Goal: Information Seeking & Learning: Learn about a topic

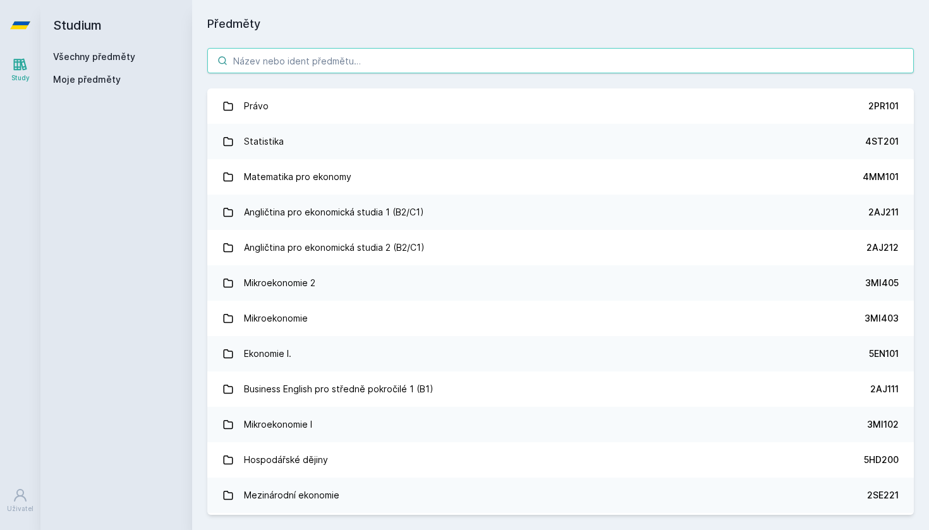
click at [264, 61] on input "search" at bounding box center [560, 60] width 707 height 25
type input "ř"
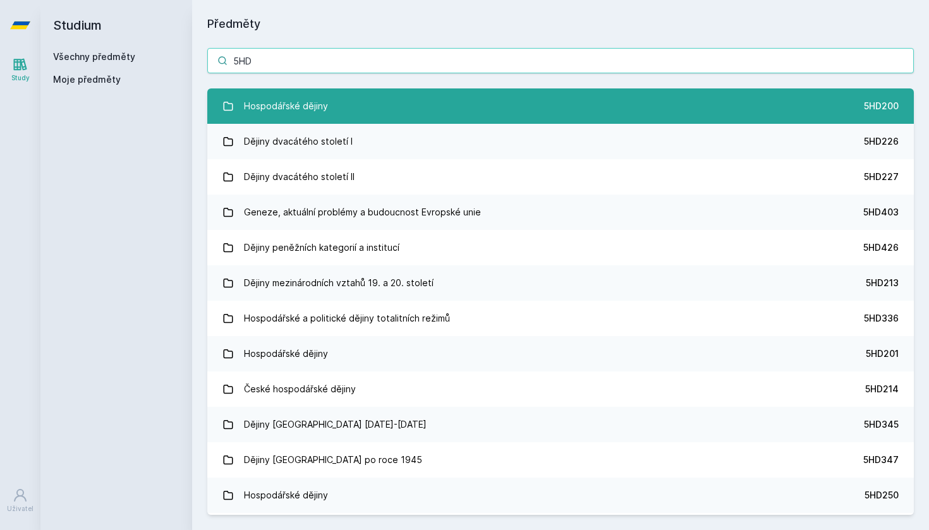
type input "5HD"
click at [324, 113] on div "Hospodářské dějiny" at bounding box center [286, 106] width 84 height 25
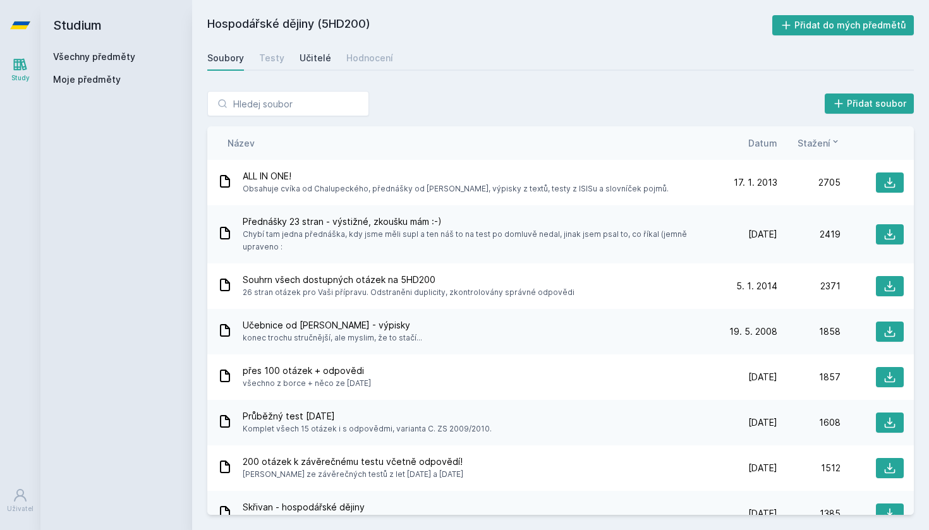
click at [315, 61] on div "Učitelé" at bounding box center [316, 58] width 32 height 13
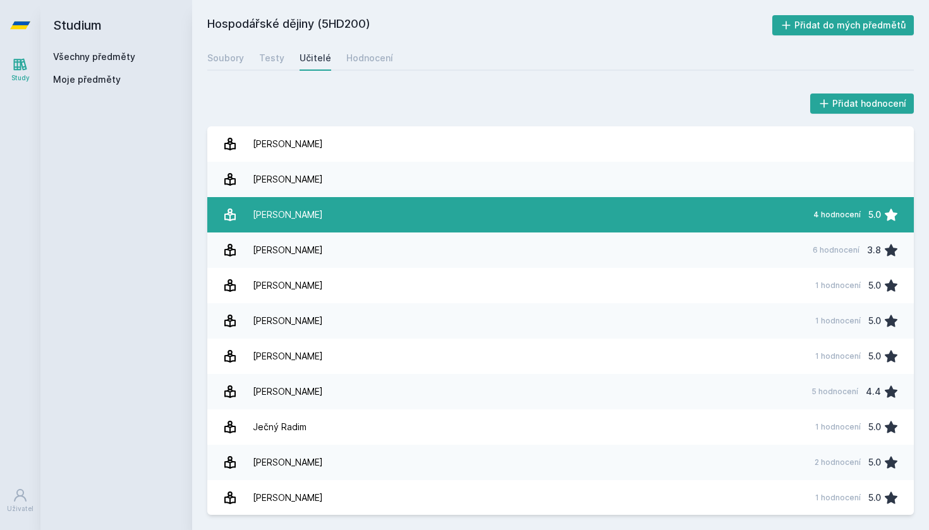
click at [384, 219] on link "[PERSON_NAME] 4 hodnocení 5.0" at bounding box center [560, 214] width 707 height 35
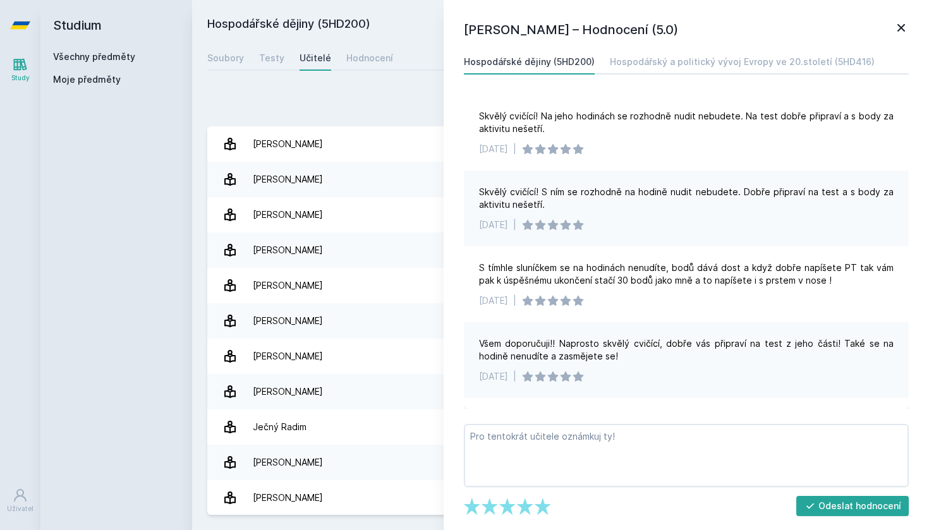
click at [904, 28] on icon at bounding box center [901, 27] width 15 height 15
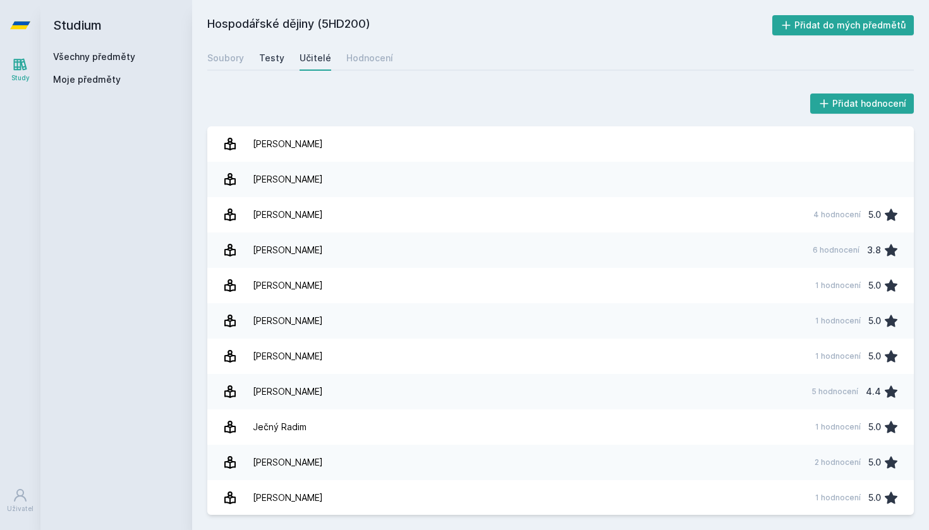
click at [267, 57] on div "Testy" at bounding box center [271, 58] width 25 height 13
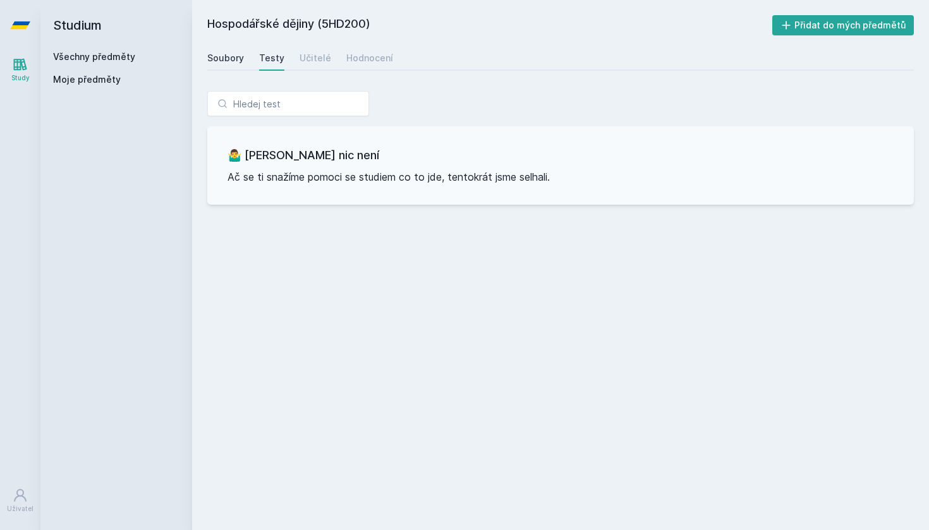
click at [231, 61] on div "Soubory" at bounding box center [225, 58] width 37 height 13
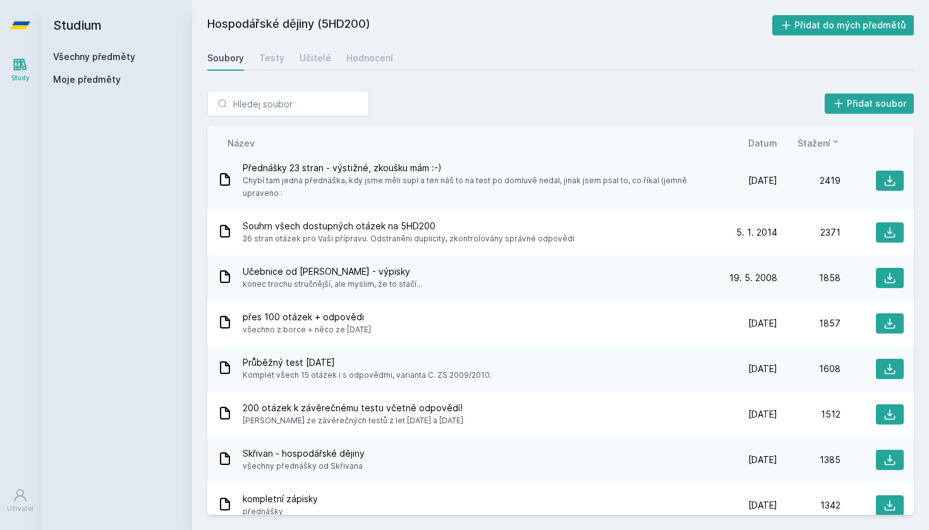
scroll to position [57, 0]
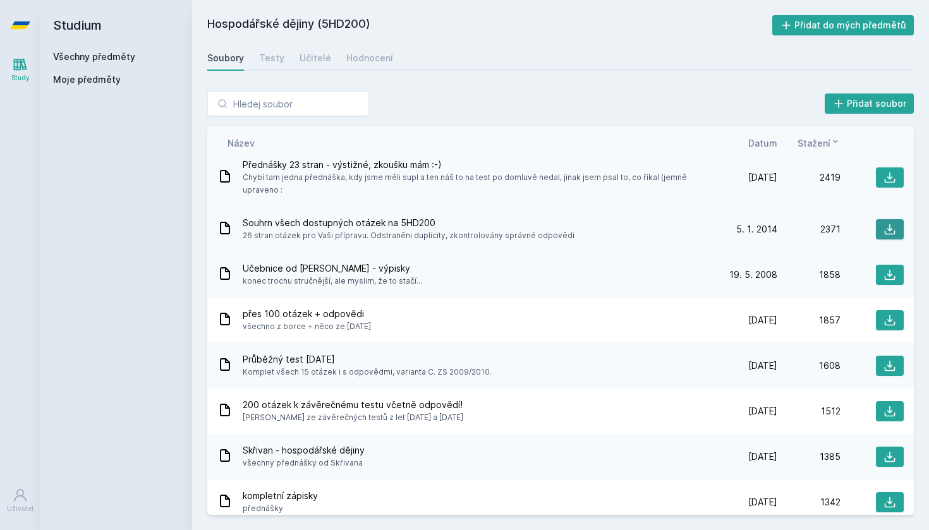
click at [883, 227] on icon at bounding box center [889, 229] width 13 height 13
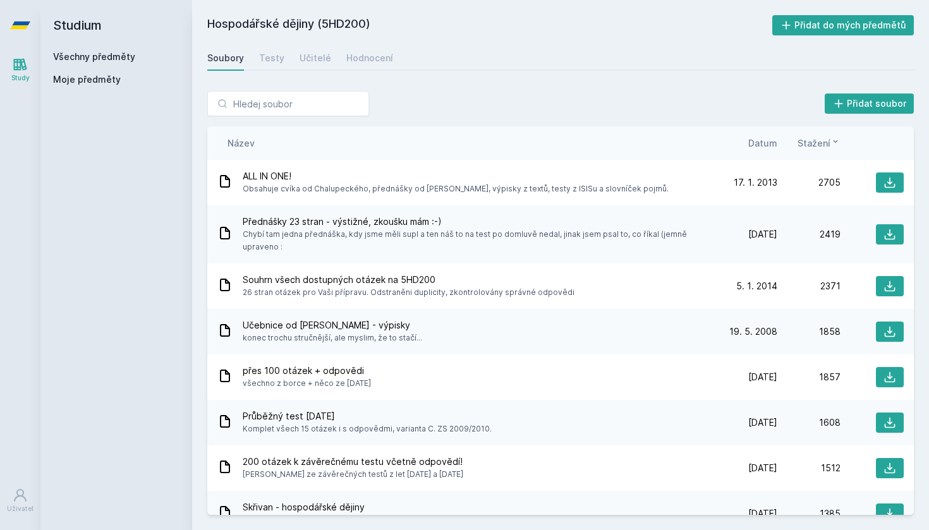
scroll to position [0, 0]
click at [703, 73] on div "Hospodářské dějiny (5HD200) Přidat do mých předmětů [GEOGRAPHIC_DATA] Testy Uči…" at bounding box center [560, 265] width 707 height 500
